Goal: Check status: Check status

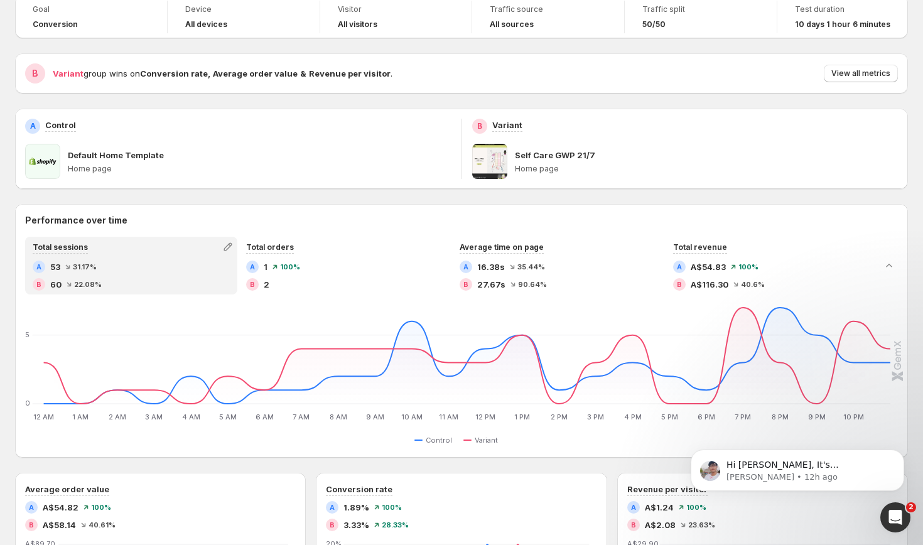
scroll to position [16, 0]
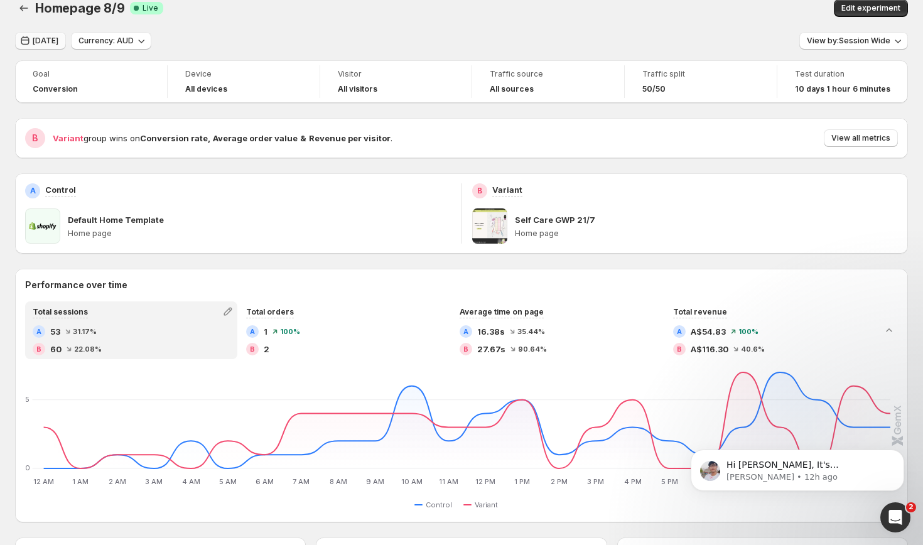
click at [55, 34] on button "[DATE]" at bounding box center [40, 41] width 51 height 18
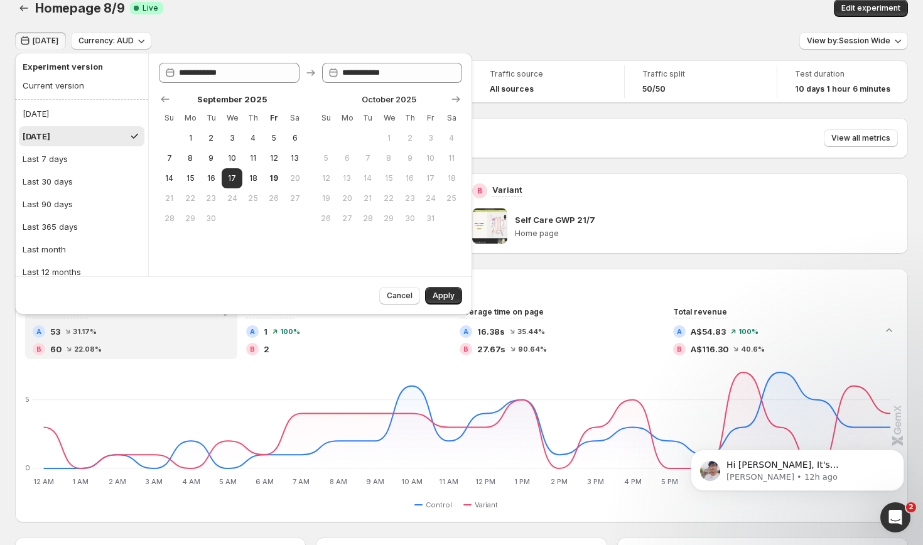
click at [103, 132] on button "[DATE]" at bounding box center [82, 136] width 126 height 20
click at [104, 132] on button "[DATE]" at bounding box center [82, 136] width 126 height 20
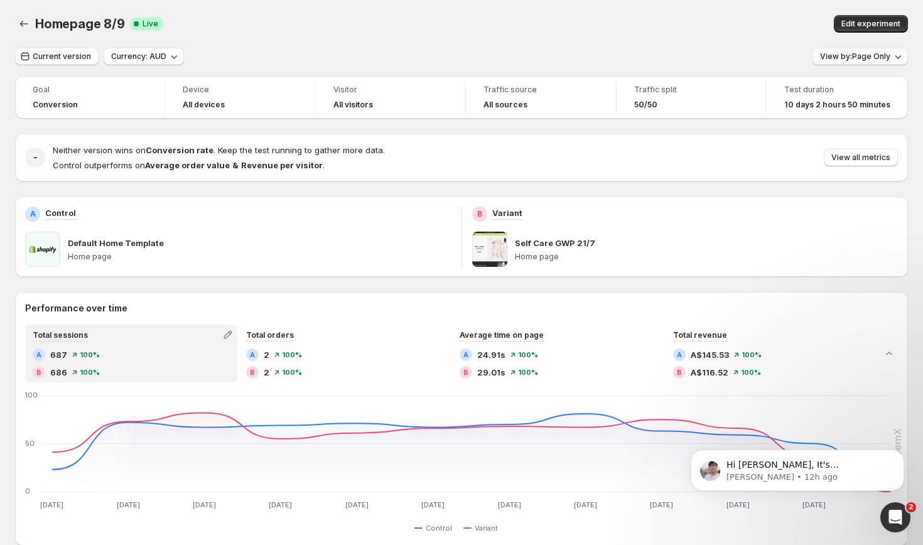
click at [872, 52] on button "View by: Page Only" at bounding box center [860, 57] width 95 height 18
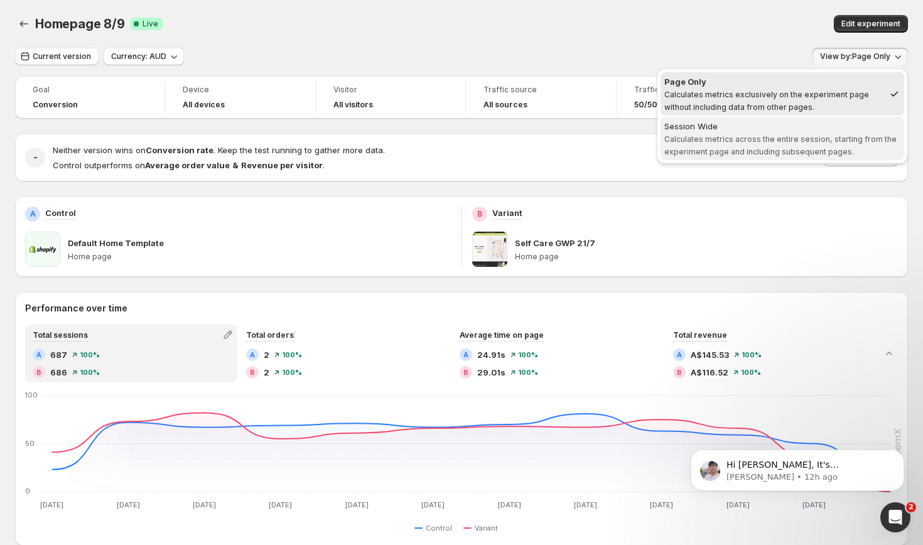
click at [806, 135] on span "Calculates metrics across the entire session, starting from the experiment page…" at bounding box center [781, 145] width 232 height 22
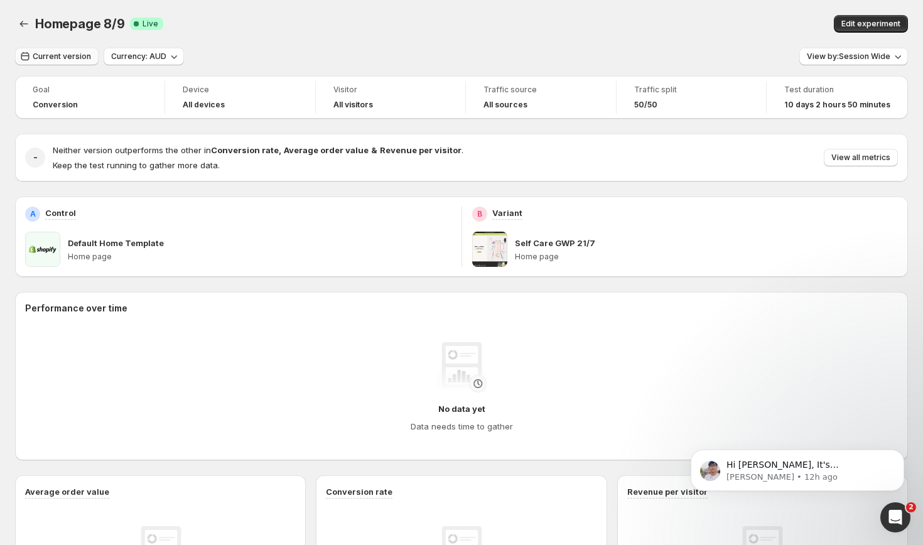
click at [69, 54] on span "Current version" at bounding box center [62, 57] width 58 height 10
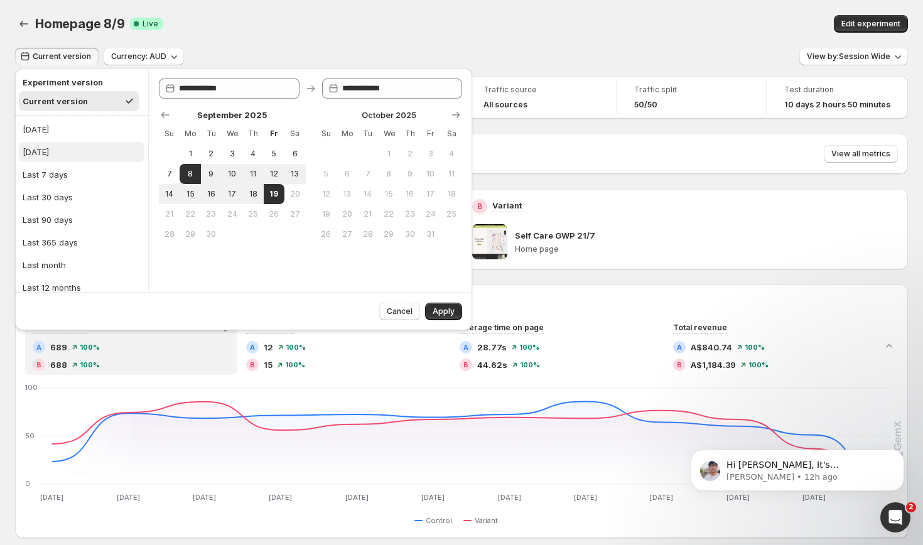
click at [92, 160] on button "[DATE]" at bounding box center [82, 152] width 126 height 20
type input "**********"
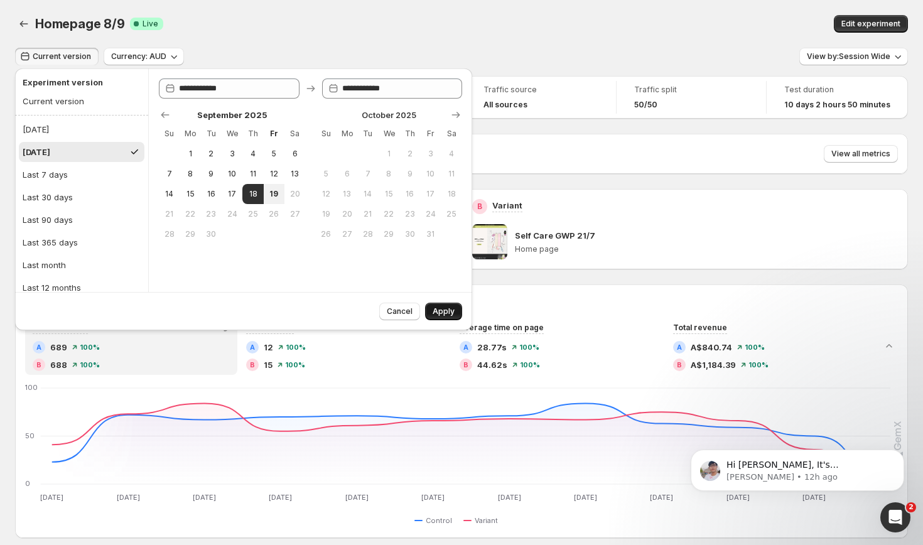
click at [450, 313] on span "Apply" at bounding box center [444, 312] width 22 height 10
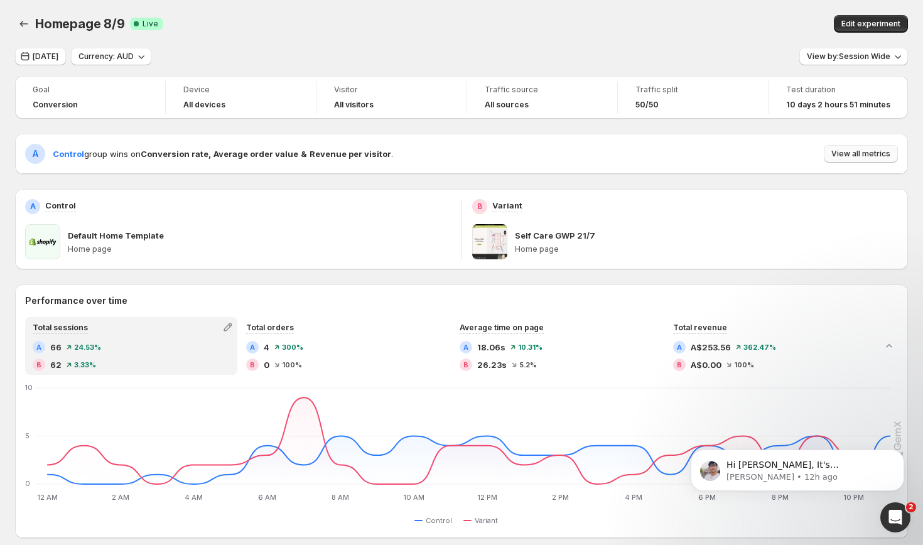
click at [877, 154] on span "View all metrics" at bounding box center [861, 154] width 59 height 10
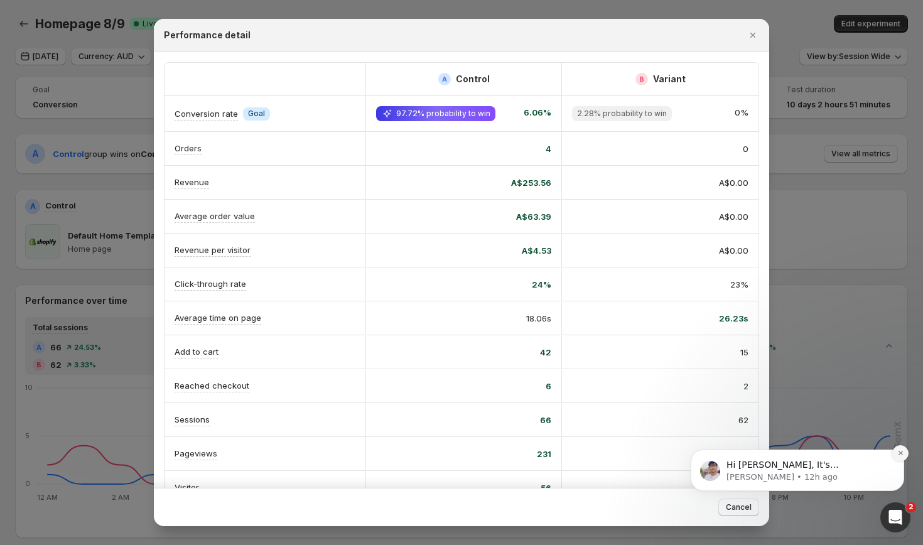
click at [902, 456] on icon "Dismiss notification" at bounding box center [901, 453] width 7 height 7
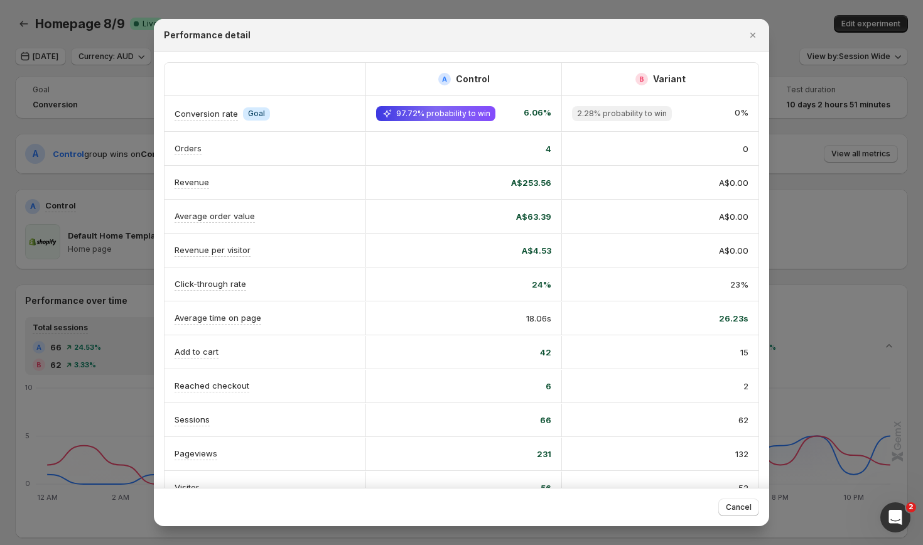
click at [104, 101] on div at bounding box center [461, 272] width 923 height 545
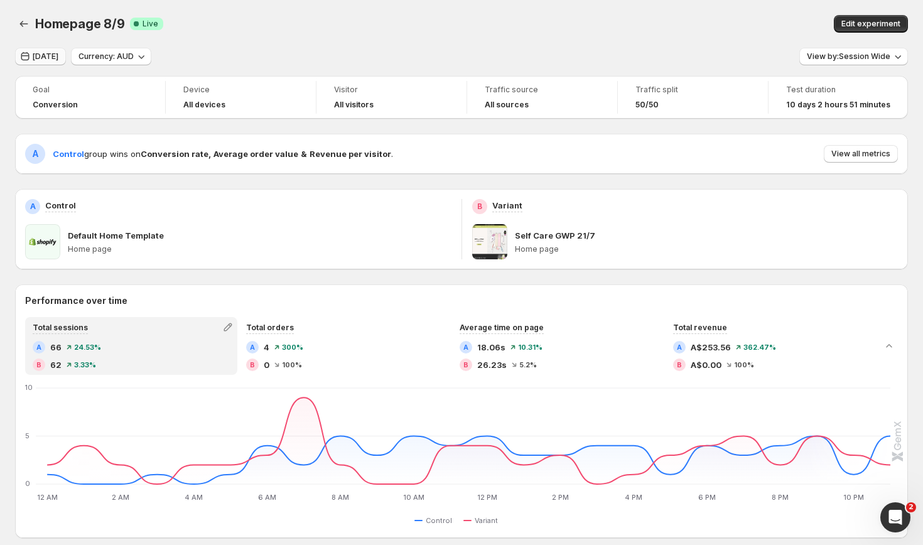
click at [59, 52] on button "[DATE]" at bounding box center [40, 57] width 51 height 18
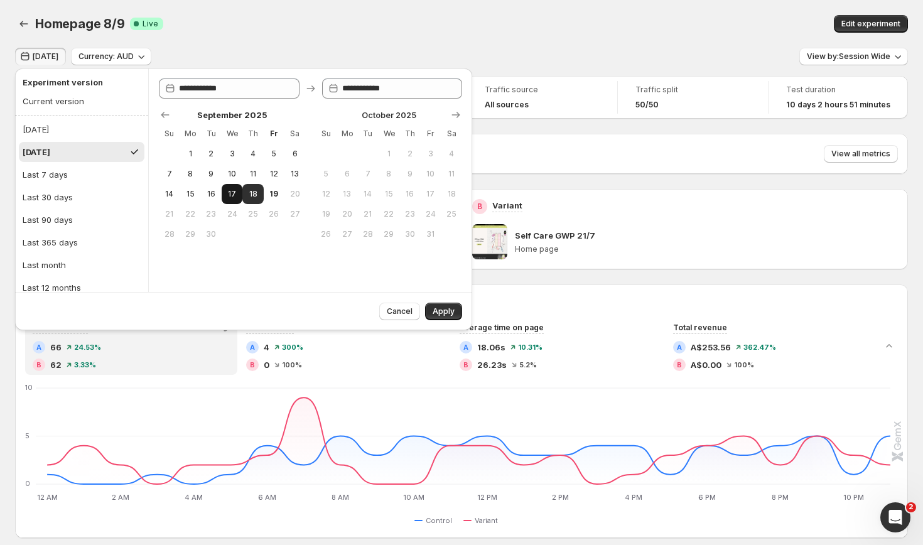
click at [229, 198] on span "17" at bounding box center [232, 194] width 11 height 10
type input "**********"
click at [452, 315] on span "Apply" at bounding box center [444, 312] width 22 height 10
